Goal: Task Accomplishment & Management: Manage account settings

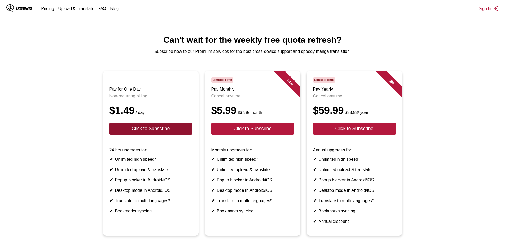
click at [159, 131] on button "Click to Subscribe" at bounding box center [150, 128] width 83 height 12
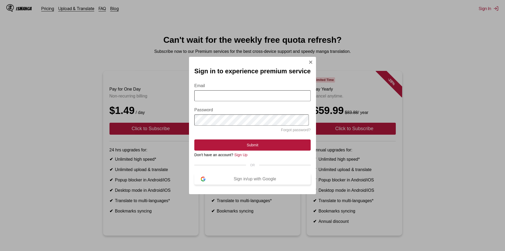
click at [226, 181] on div "Sign in/up with Google" at bounding box center [254, 178] width 99 height 5
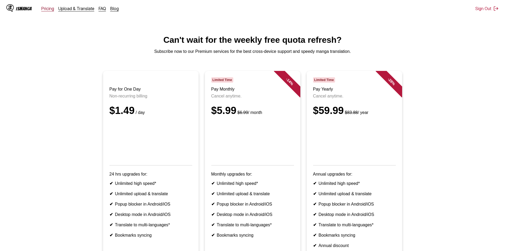
click at [44, 8] on link "Pricing" at bounding box center [47, 8] width 13 height 5
click at [46, 10] on link "Pricing" at bounding box center [47, 8] width 13 height 5
click at [106, 10] on div "Pricing Upload & Translate FAQ Blog" at bounding box center [82, 8] width 82 height 5
click at [96, 10] on div "Pricing Upload & Translate FAQ Blog" at bounding box center [82, 8] width 82 height 5
click at [99, 9] on link "FAQ" at bounding box center [102, 8] width 7 height 5
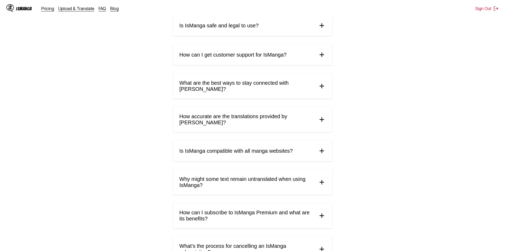
scroll to position [218, 0]
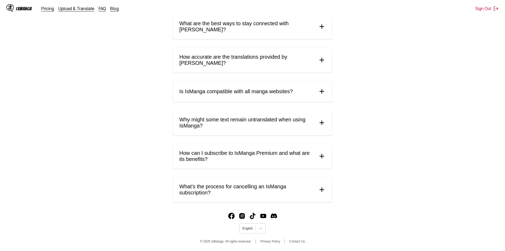
click at [197, 185] on span "What's the process for cancelling an IsManga subscription?" at bounding box center [246, 189] width 134 height 12
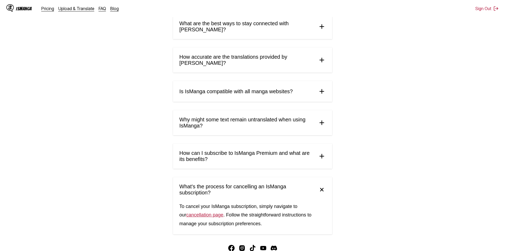
click at [189, 215] on link "cancellation page" at bounding box center [204, 214] width 37 height 5
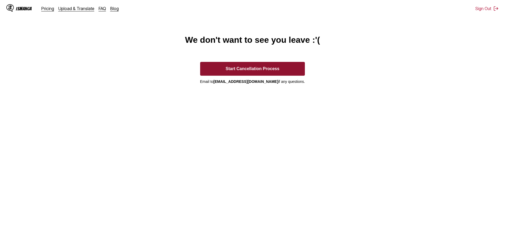
click at [264, 74] on button "Start Cancellation Process" at bounding box center [252, 69] width 105 height 14
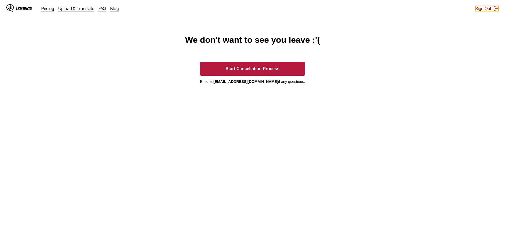
click at [487, 8] on button "Sign Out" at bounding box center [486, 8] width 23 height 5
click at [487, 8] on button "Sign In" at bounding box center [489, 8] width 20 height 5
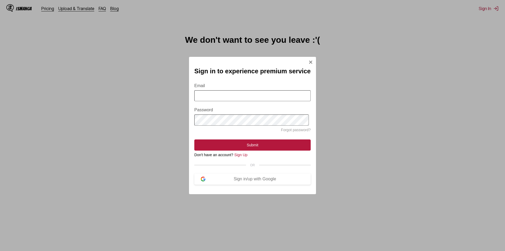
click at [370, 57] on div "Sign in to experience premium service Email Password Forgot password? Submit Do…" at bounding box center [252, 125] width 505 height 251
